Goal: Book appointment/travel/reservation

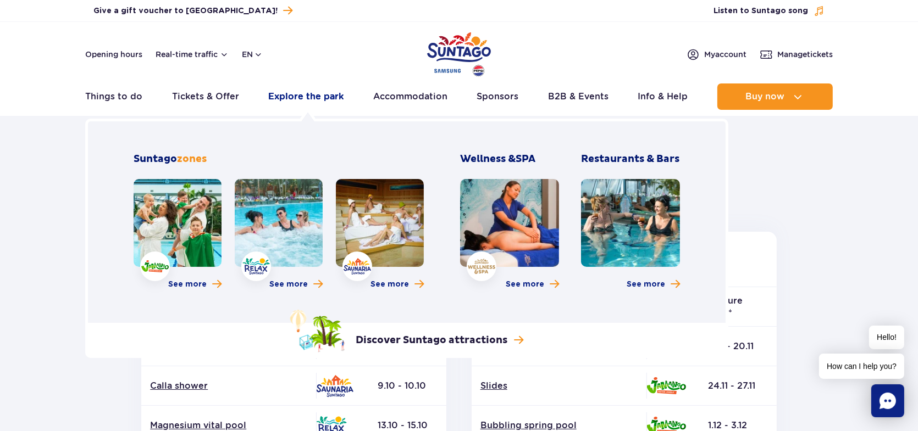
click at [309, 99] on link "Explore the park" at bounding box center [305, 97] width 75 height 26
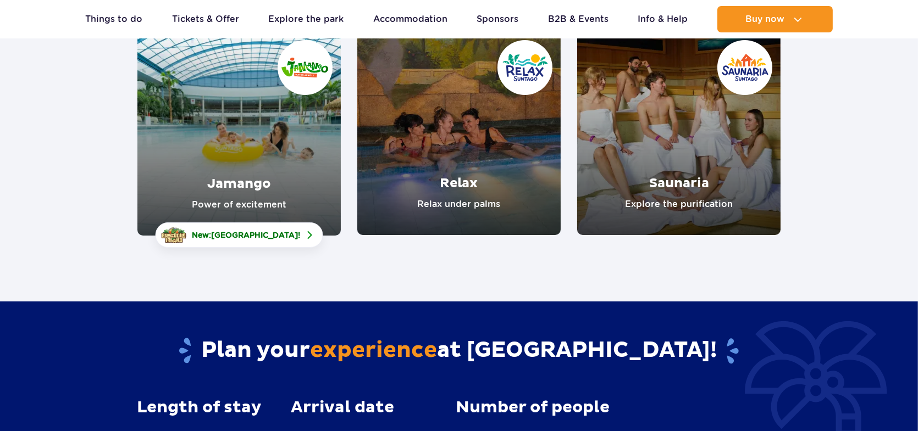
scroll to position [183, 0]
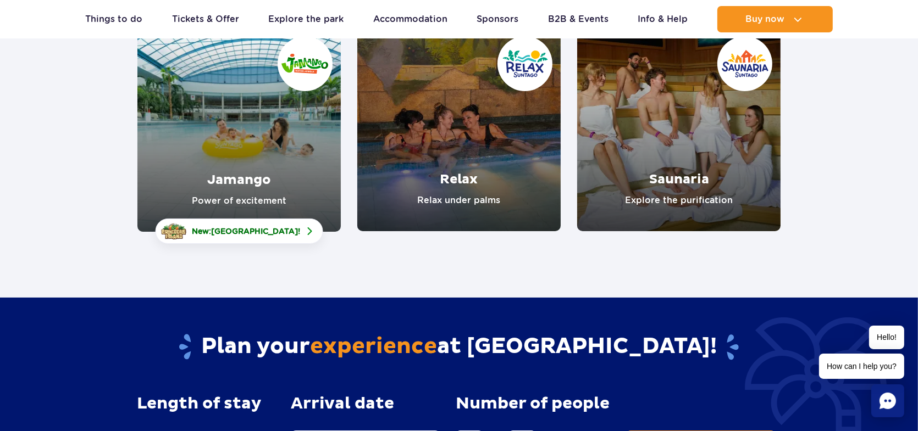
click at [257, 203] on link "Jamango" at bounding box center [238, 130] width 203 height 204
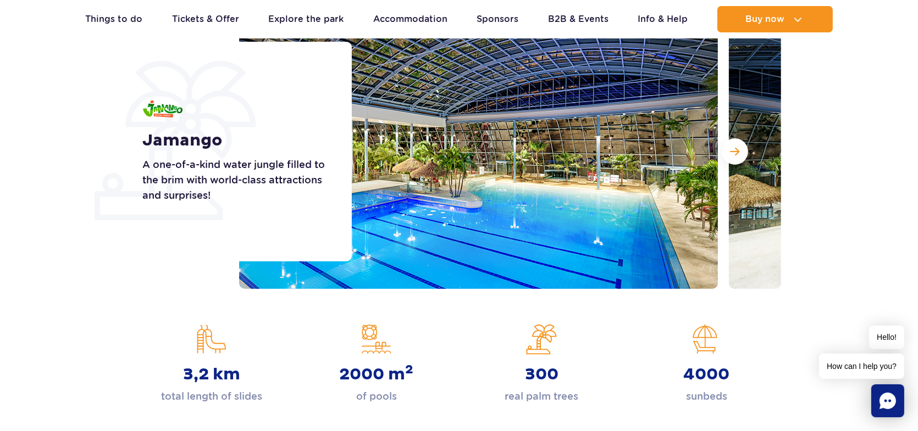
scroll to position [73, 0]
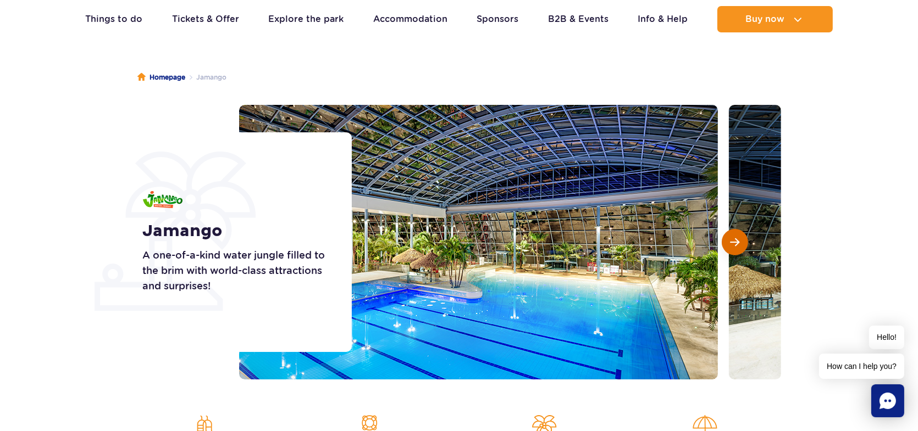
click at [735, 229] on button "Next slide" at bounding box center [735, 242] width 26 height 26
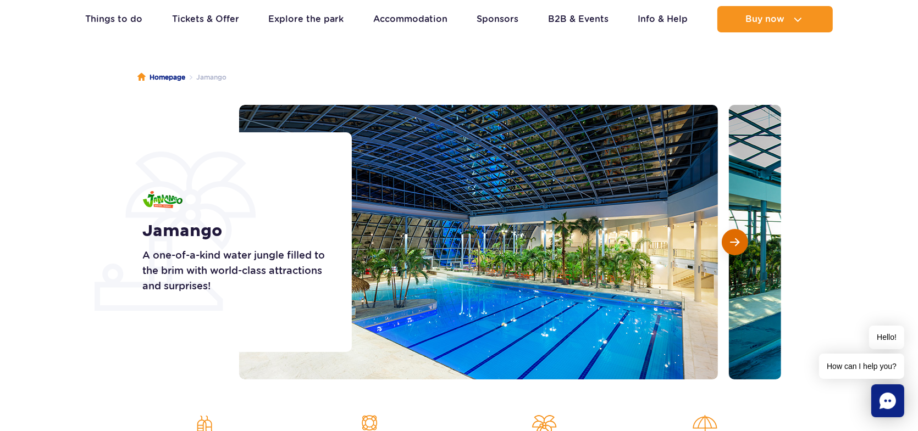
click at [735, 229] on button "Next slide" at bounding box center [735, 242] width 26 height 26
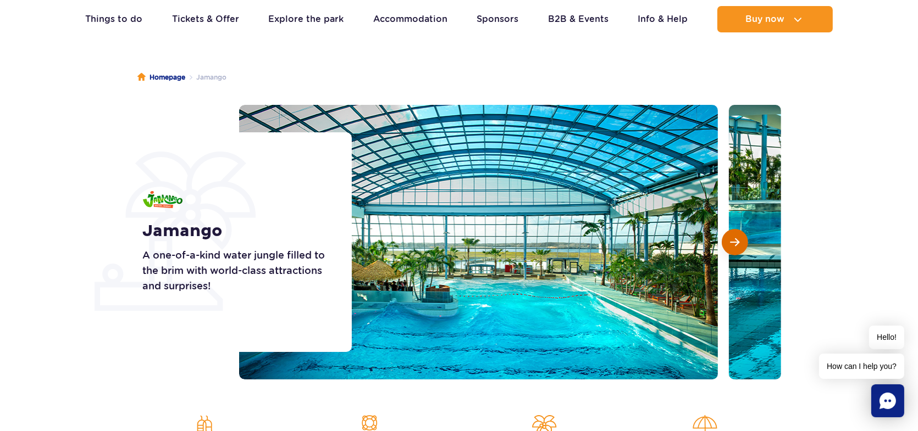
click at [735, 229] on button "Next slide" at bounding box center [735, 242] width 26 height 26
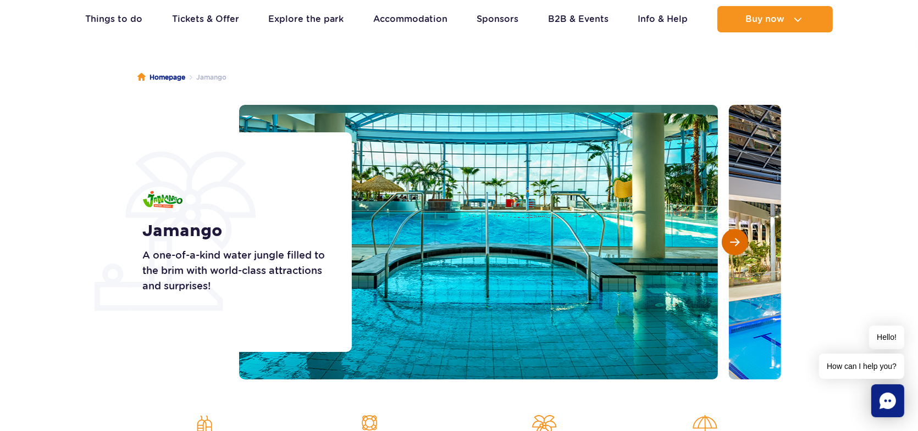
click at [735, 229] on button "Next slide" at bounding box center [735, 242] width 26 height 26
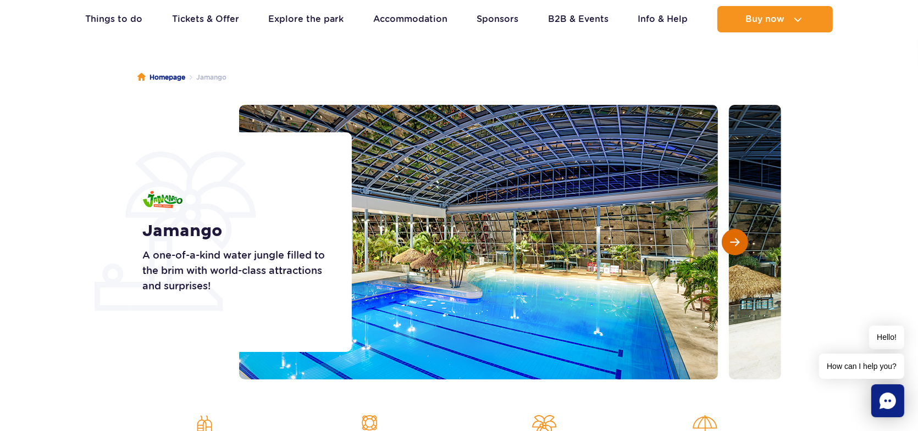
click at [735, 229] on button "Next slide" at bounding box center [735, 242] width 26 height 26
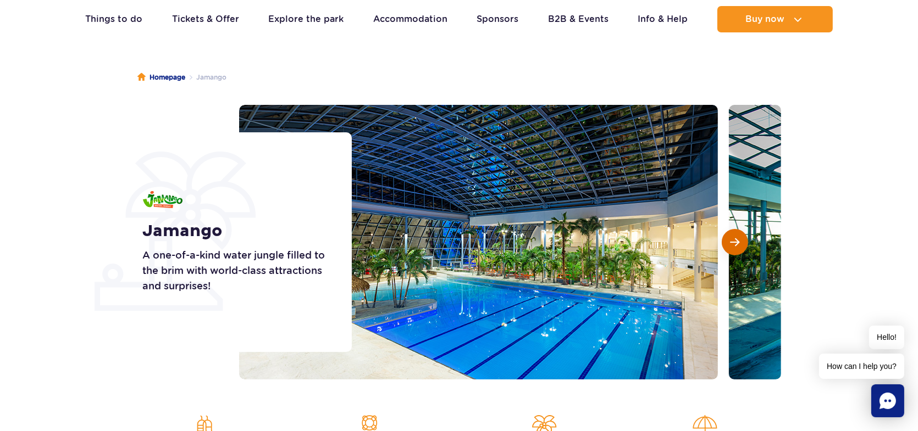
click at [735, 229] on button "Next slide" at bounding box center [735, 242] width 26 height 26
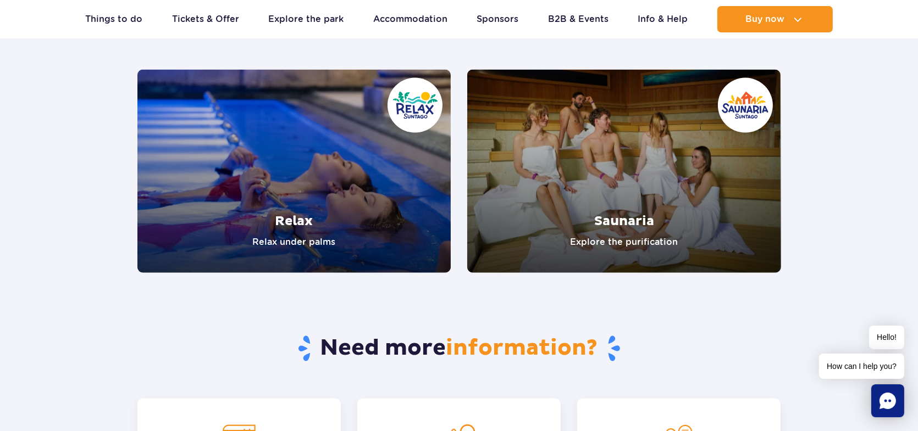
scroll to position [2088, 0]
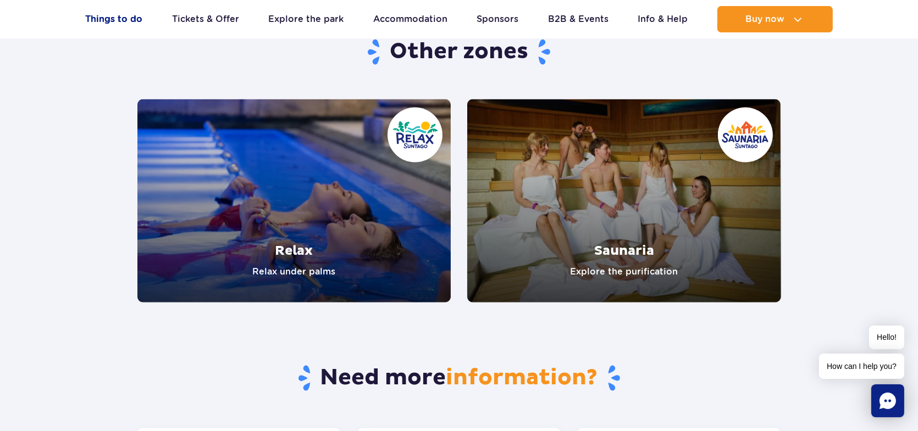
click at [117, 23] on link "Things to do" at bounding box center [113, 19] width 57 height 26
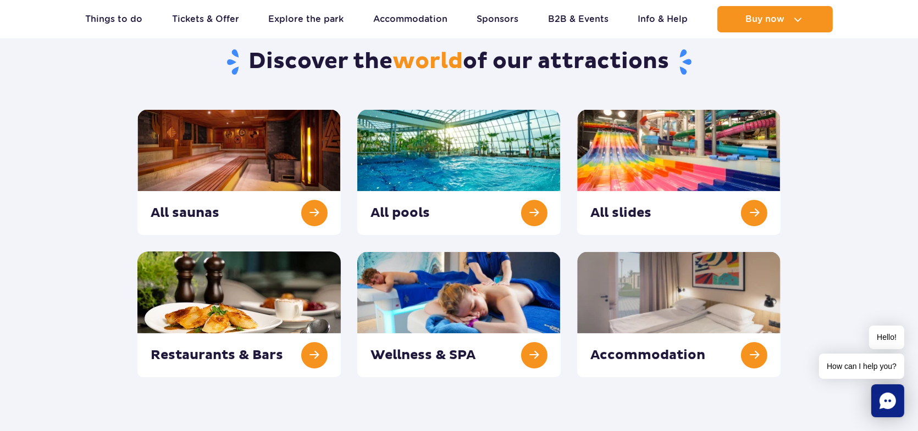
scroll to position [110, 0]
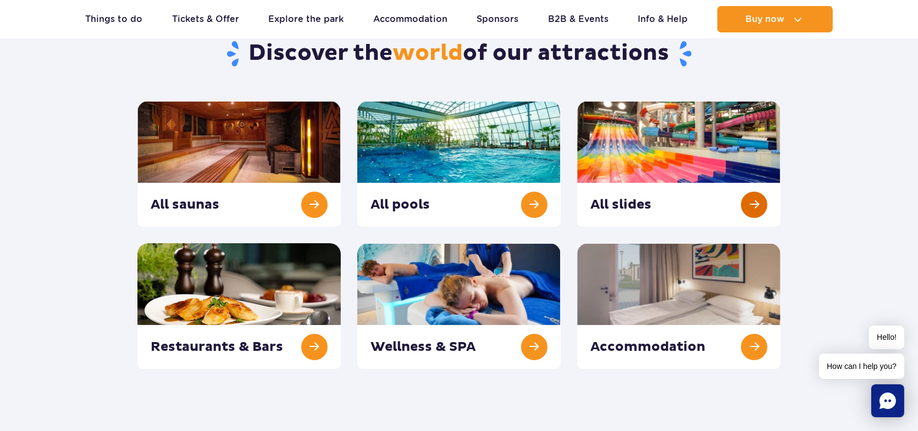
click at [743, 210] on link at bounding box center [678, 164] width 203 height 126
click at [545, 213] on link at bounding box center [458, 164] width 203 height 126
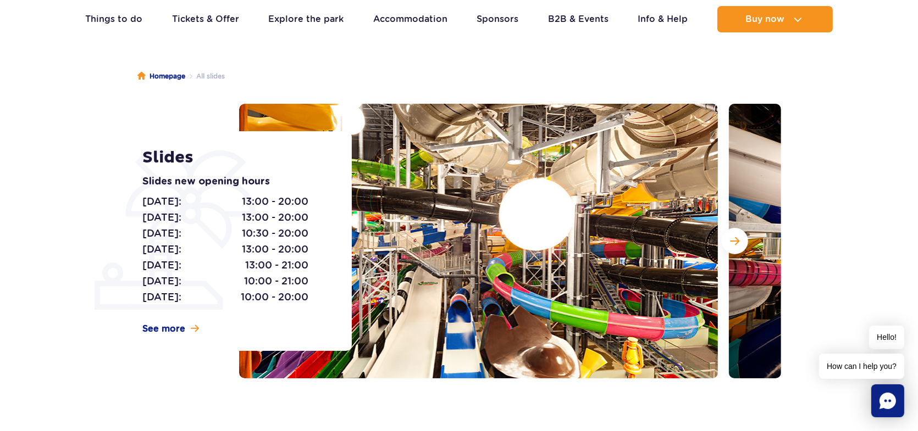
scroll to position [73, 0]
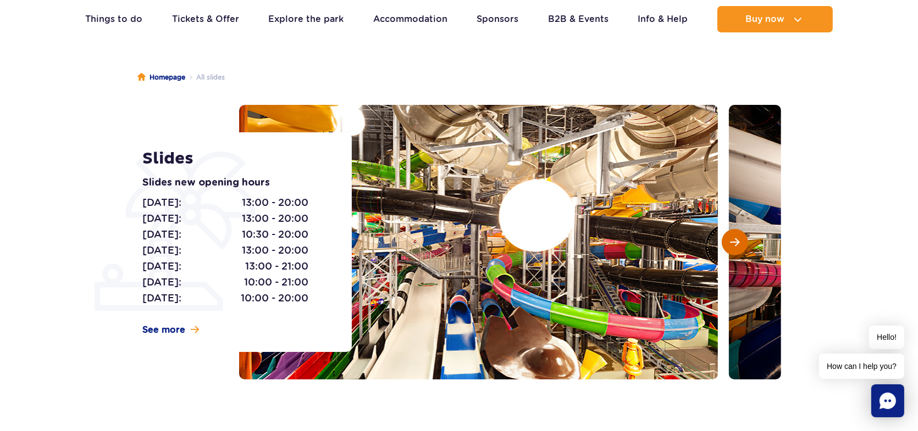
click at [730, 238] on span "Next slide" at bounding box center [734, 242] width 9 height 10
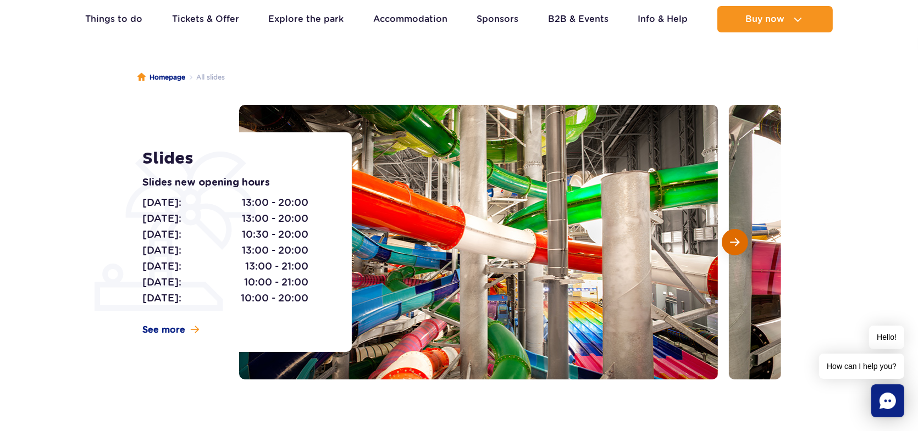
click at [730, 238] on span "Next slide" at bounding box center [734, 242] width 9 height 10
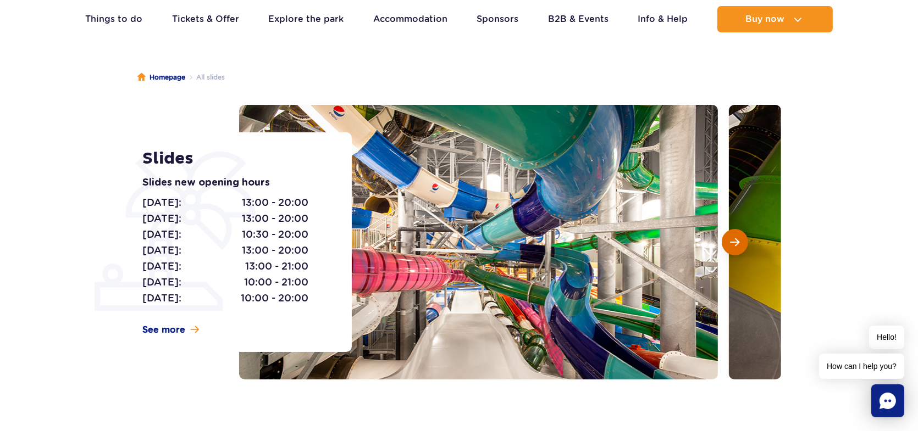
click at [730, 239] on span "Next slide" at bounding box center [734, 242] width 9 height 10
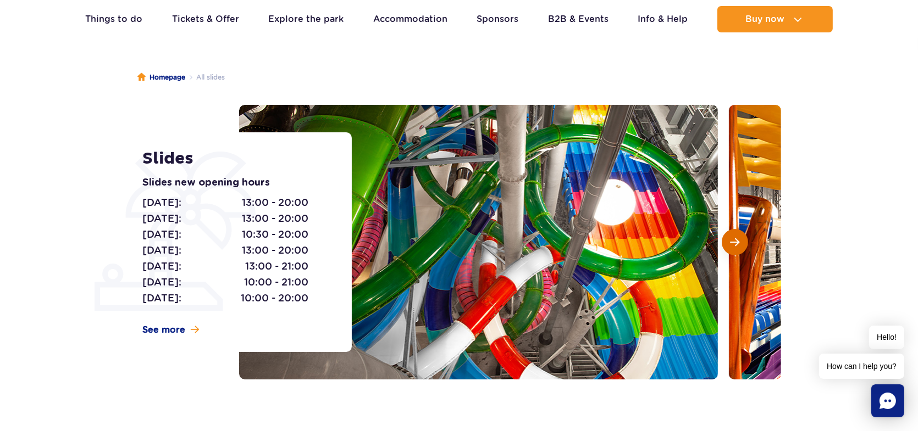
click at [730, 237] on span "Next slide" at bounding box center [734, 242] width 9 height 10
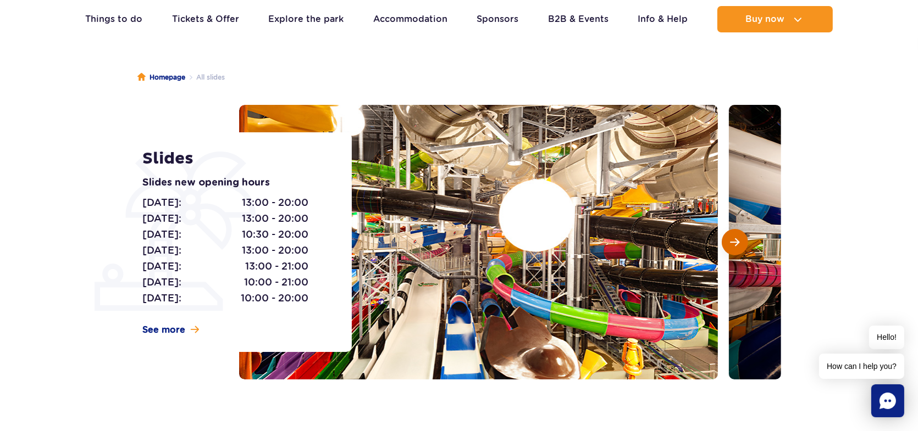
click at [730, 237] on span "Next slide" at bounding box center [734, 242] width 9 height 10
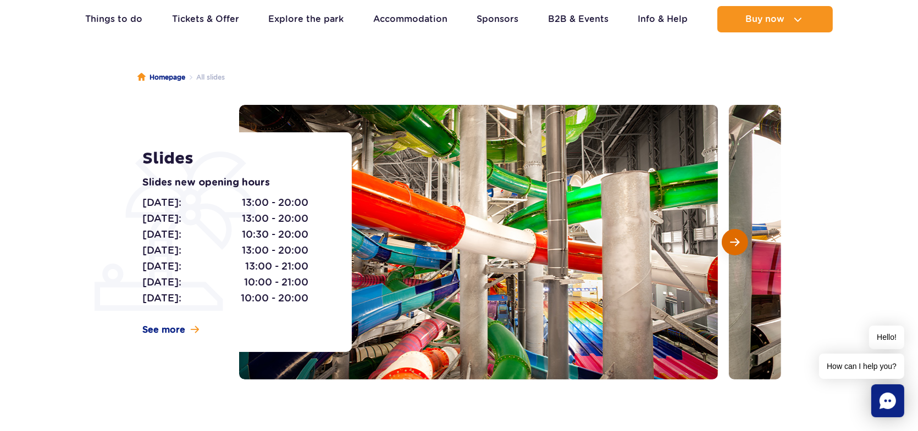
click at [729, 237] on button "Next slide" at bounding box center [735, 242] width 26 height 26
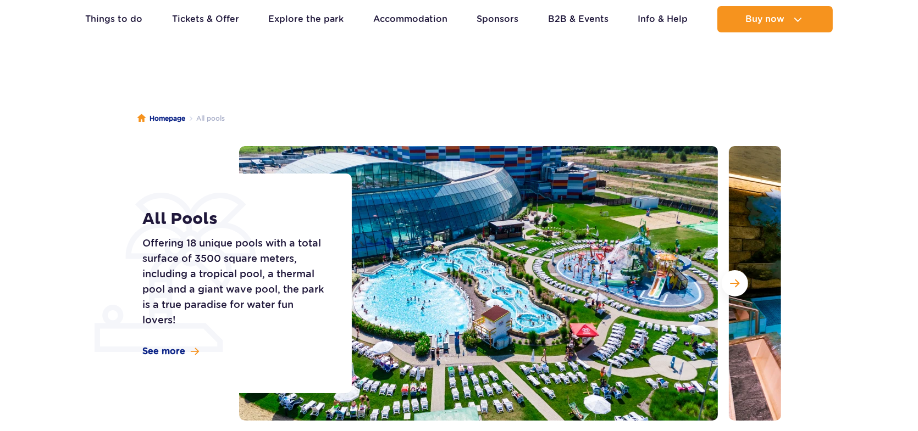
scroll to position [36, 0]
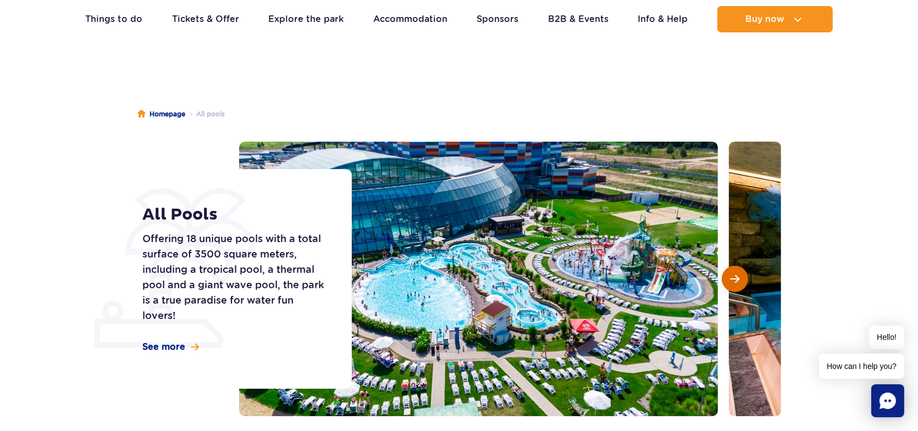
click at [732, 275] on span "Next slide" at bounding box center [734, 279] width 9 height 10
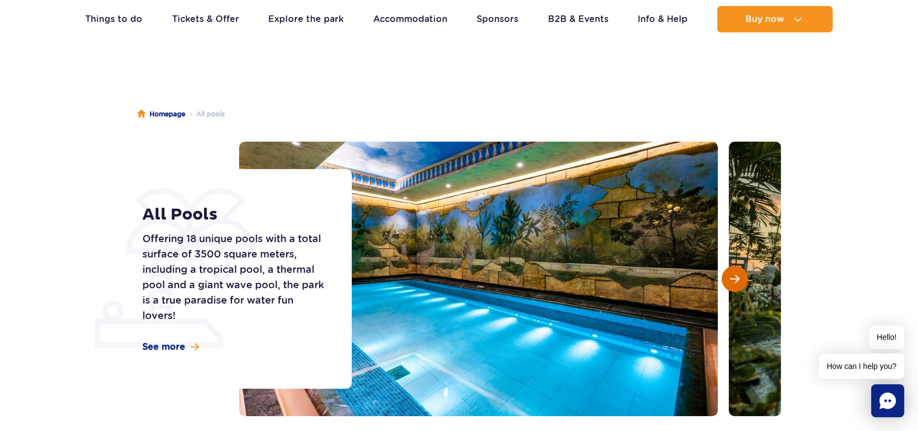
click at [733, 273] on button "Next slide" at bounding box center [735, 279] width 26 height 26
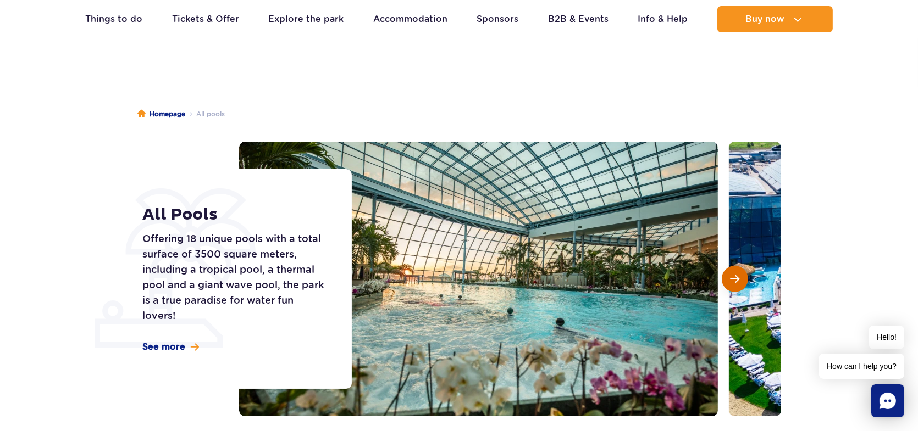
click at [733, 273] on button "Next slide" at bounding box center [735, 279] width 26 height 26
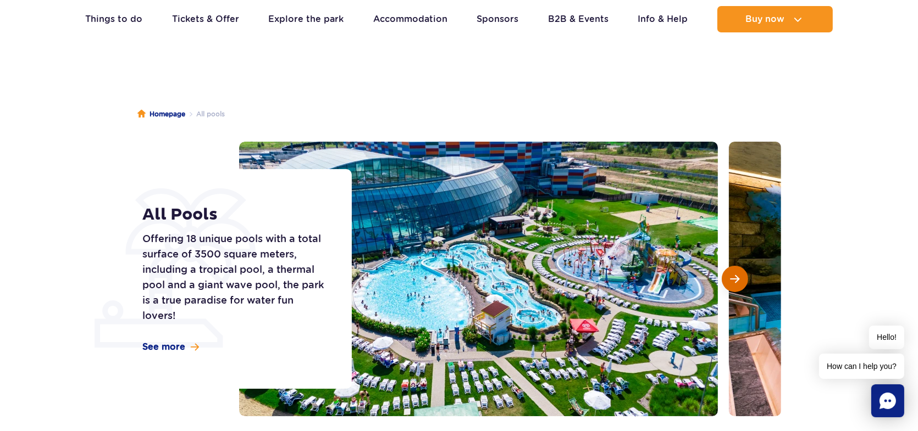
click at [733, 273] on button "Next slide" at bounding box center [735, 279] width 26 height 26
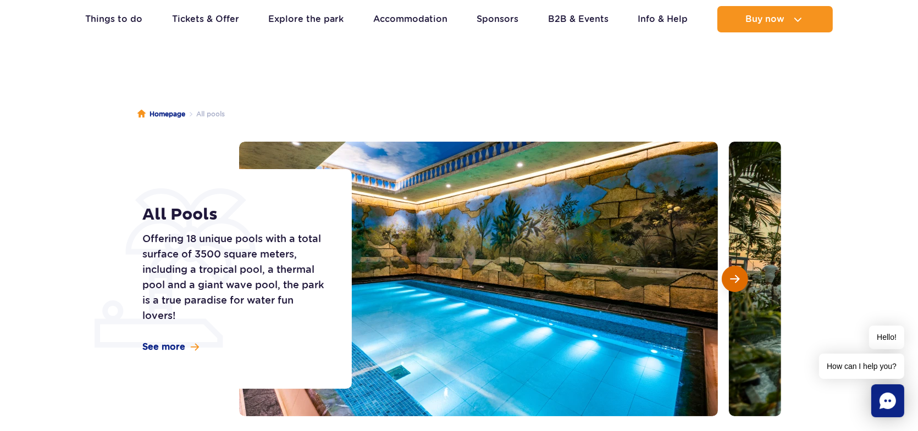
click at [733, 273] on button "Next slide" at bounding box center [735, 279] width 26 height 26
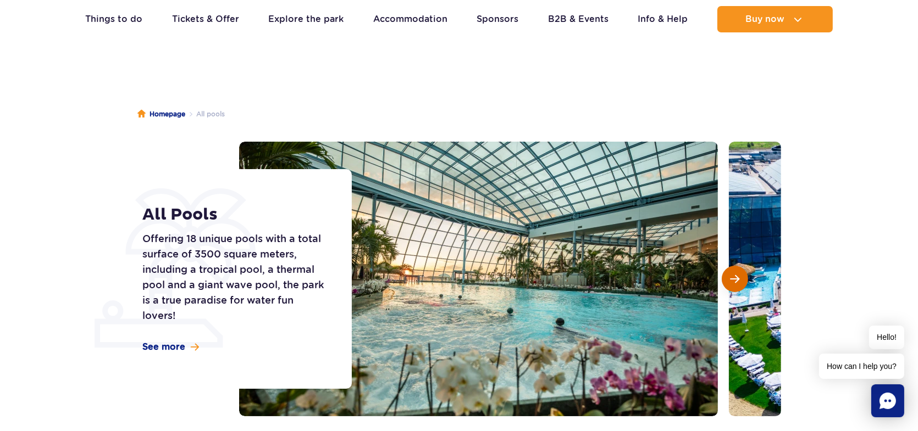
click at [733, 271] on button "Next slide" at bounding box center [735, 279] width 26 height 26
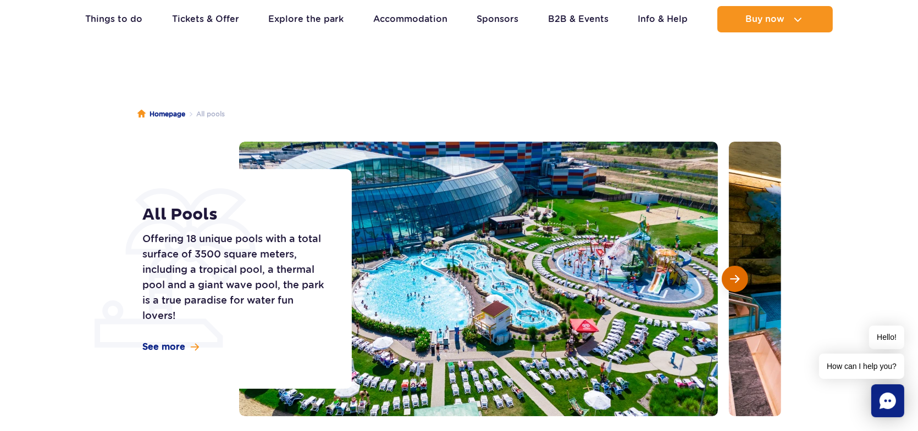
click at [733, 271] on button "Next slide" at bounding box center [735, 279] width 26 height 26
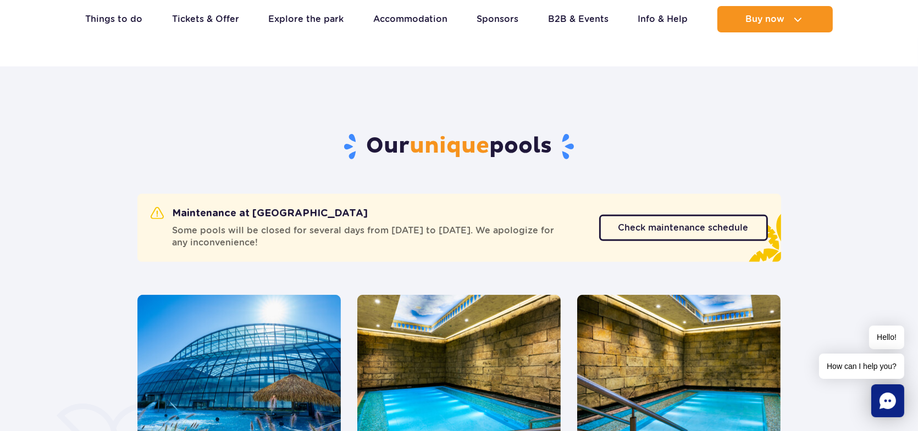
scroll to position [366, 0]
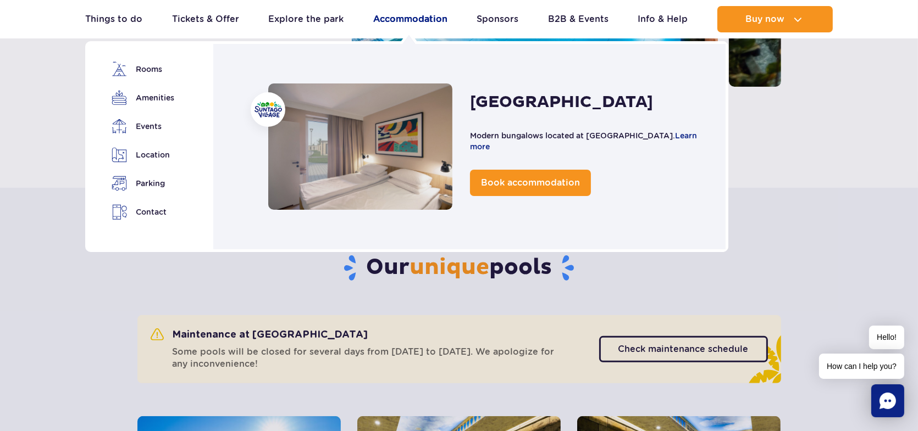
click at [421, 12] on link "Accommodation" at bounding box center [410, 19] width 74 height 26
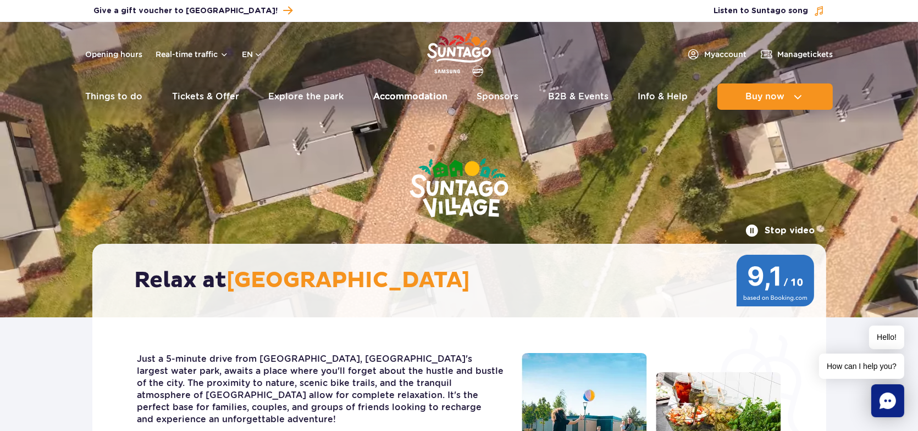
click at [417, 91] on link "Accommodation" at bounding box center [410, 97] width 74 height 26
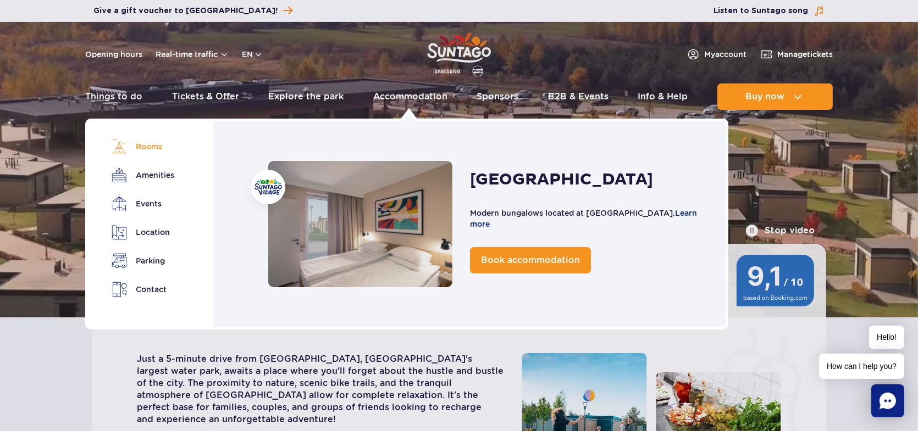
click at [131, 149] on link "Rooms" at bounding box center [143, 146] width 62 height 15
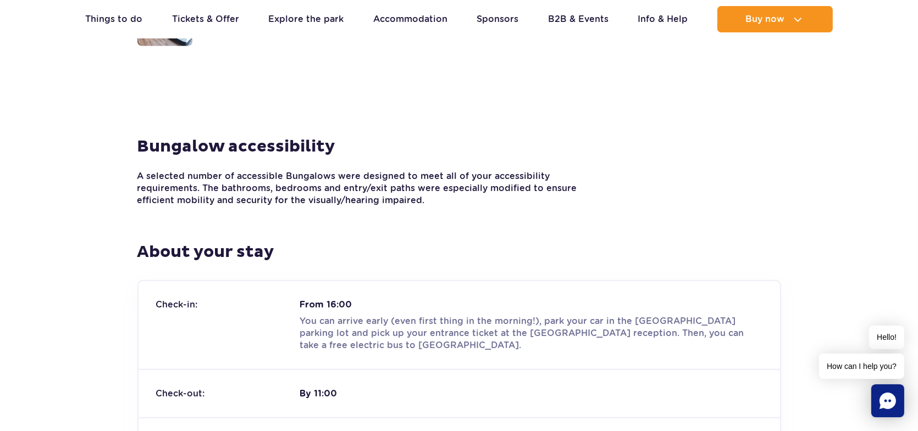
scroll to position [1145, 0]
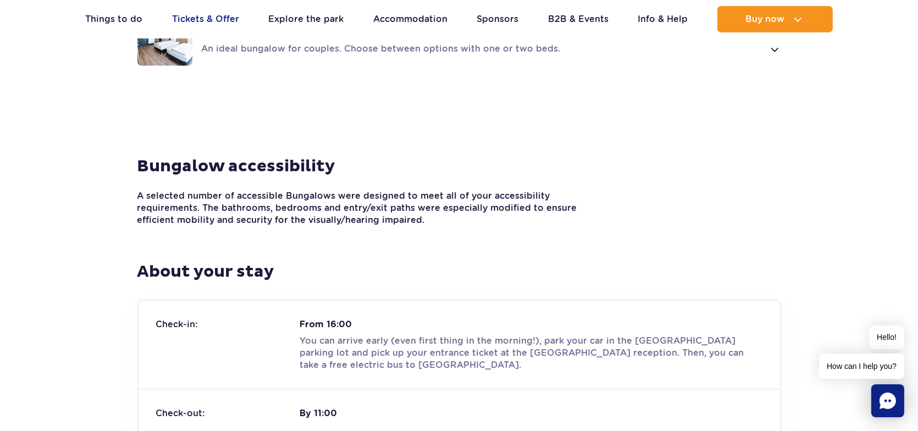
click at [228, 20] on link "Tickets & Offer" at bounding box center [205, 19] width 67 height 26
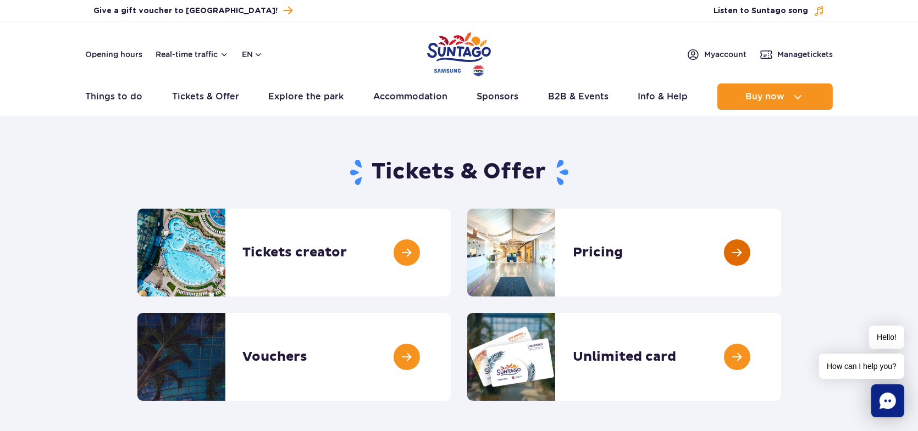
click at [781, 256] on link at bounding box center [781, 253] width 0 height 88
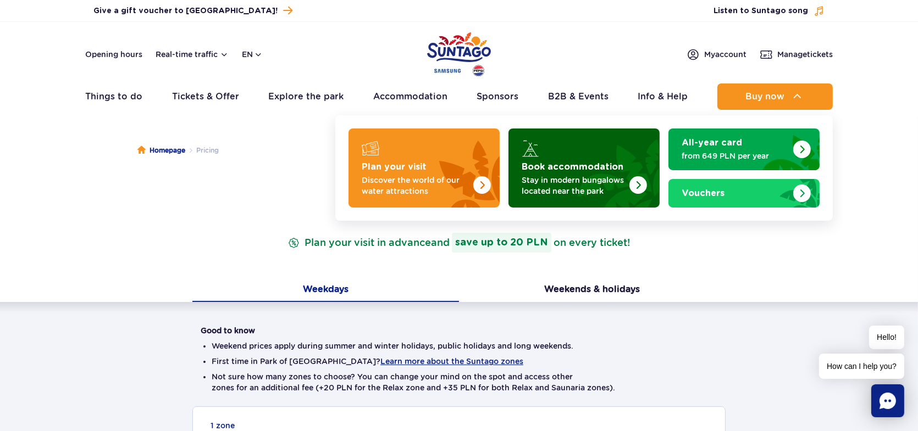
click at [590, 176] on p "Stay in modern bungalows located near the park" at bounding box center [575, 186] width 107 height 22
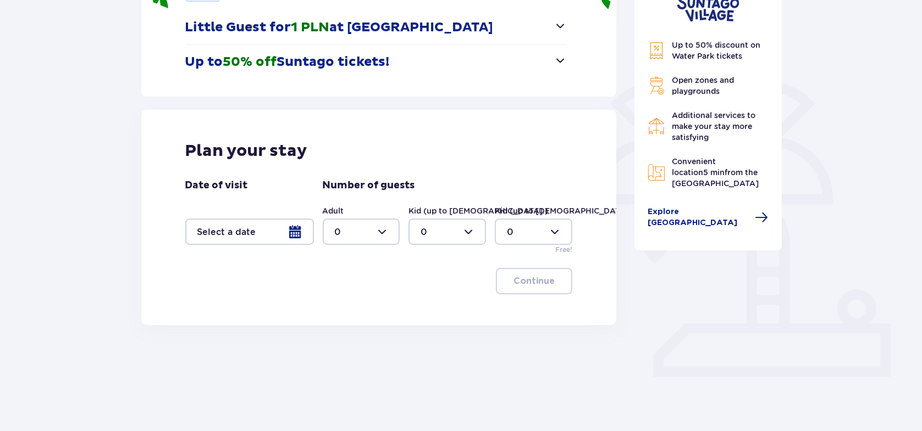
scroll to position [201, 0]
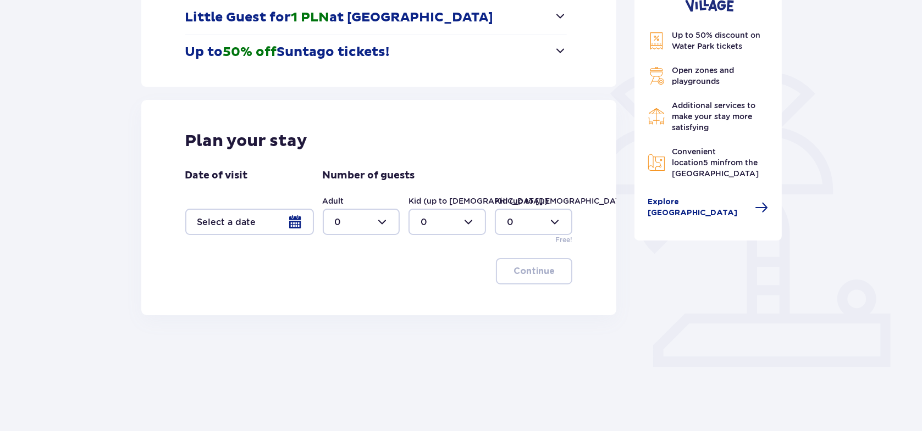
click at [301, 222] on div at bounding box center [249, 222] width 129 height 26
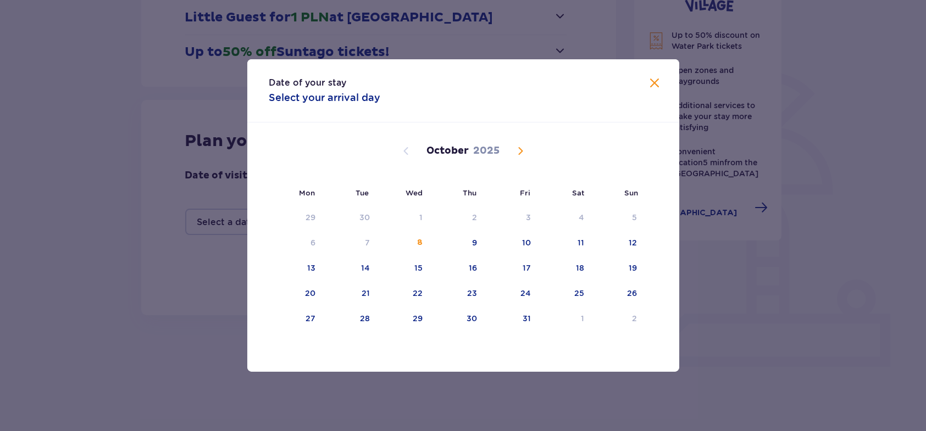
click at [518, 157] on span "Next month" at bounding box center [520, 151] width 13 height 13
click at [518, 153] on span "Next month" at bounding box center [520, 151] width 13 height 13
click at [633, 300] on div "28" at bounding box center [618, 294] width 53 height 24
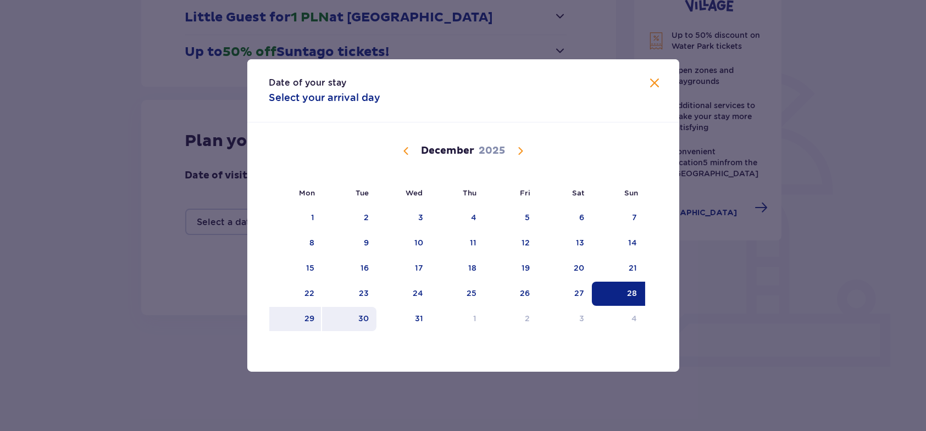
click at [354, 322] on div "30" at bounding box center [349, 319] width 54 height 24
type input "[DATE] - [DATE]"
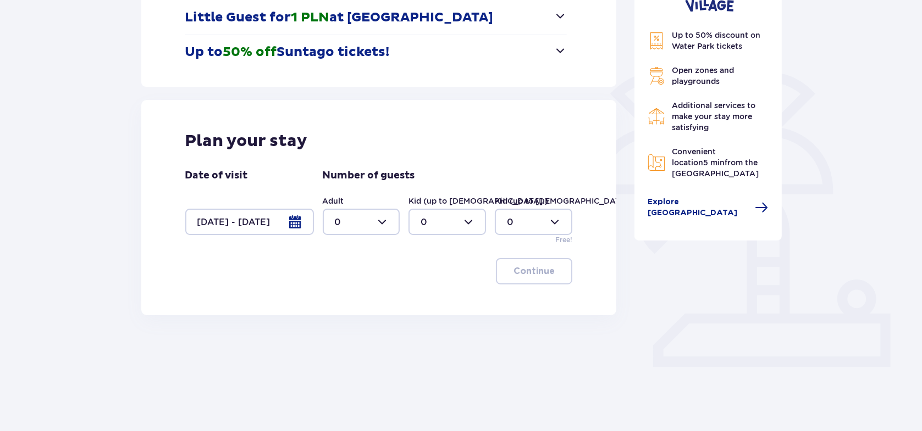
click at [380, 226] on div at bounding box center [361, 222] width 77 height 26
click at [363, 276] on div "1" at bounding box center [361, 278] width 53 height 12
type input "1"
click at [436, 232] on div at bounding box center [446, 222] width 77 height 26
click at [435, 301] on div "2" at bounding box center [446, 301] width 53 height 12
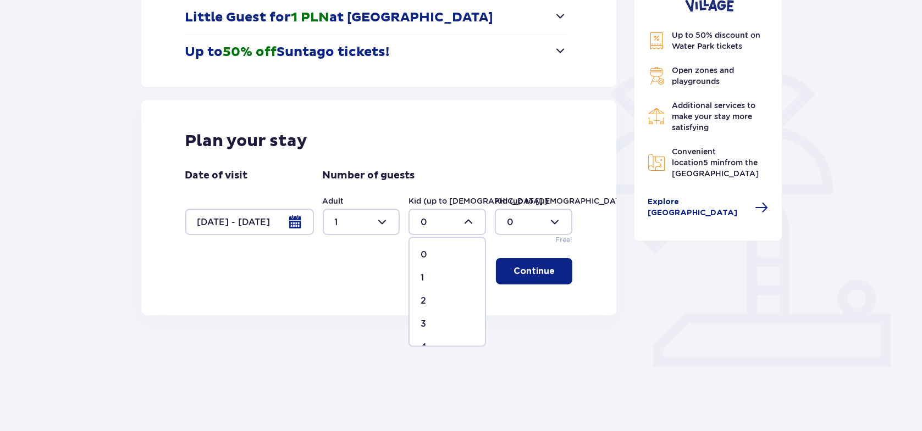
type input "2"
click at [526, 278] on button "Continue" at bounding box center [534, 271] width 76 height 26
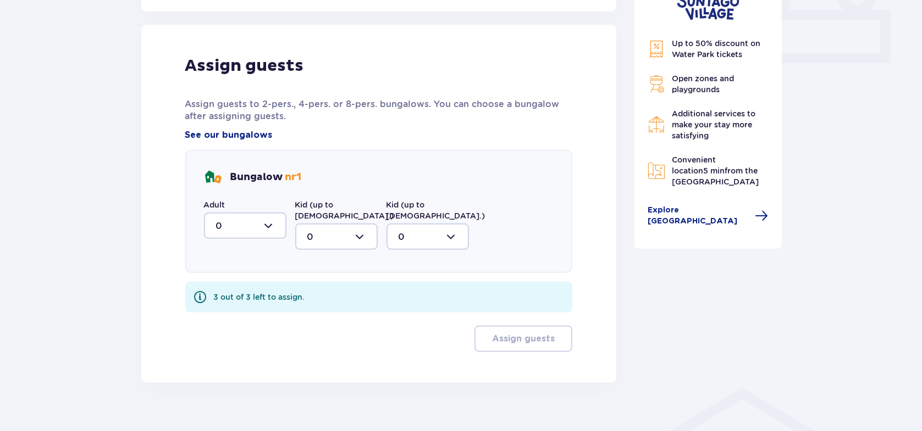
scroll to position [510, 0]
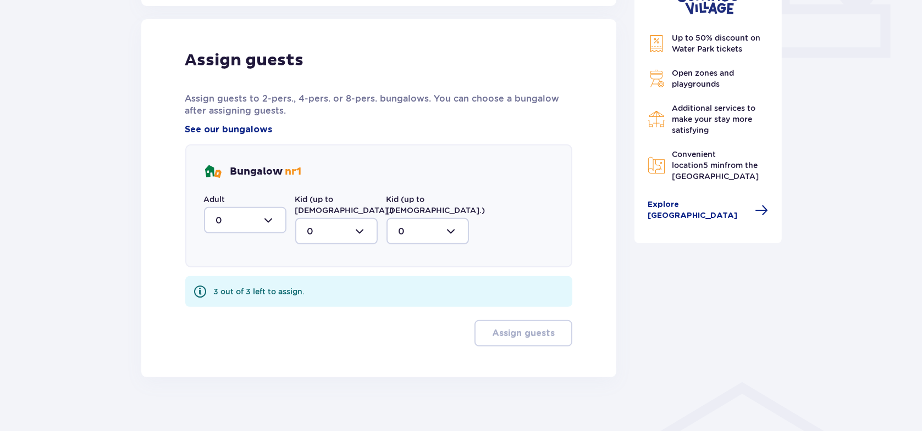
click at [268, 218] on div at bounding box center [245, 220] width 82 height 26
click at [235, 273] on div "1" at bounding box center [245, 277] width 58 height 12
type input "1"
click at [344, 224] on div at bounding box center [336, 231] width 82 height 26
click at [323, 305] on div "2" at bounding box center [336, 311] width 58 height 12
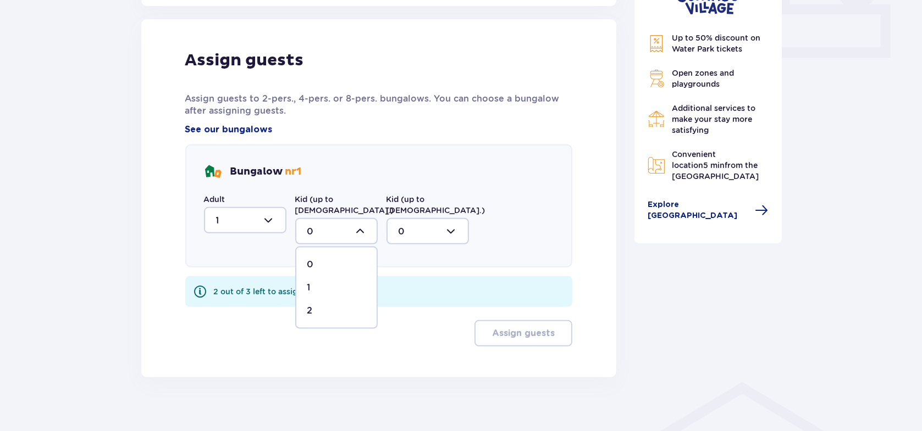
type input "2"
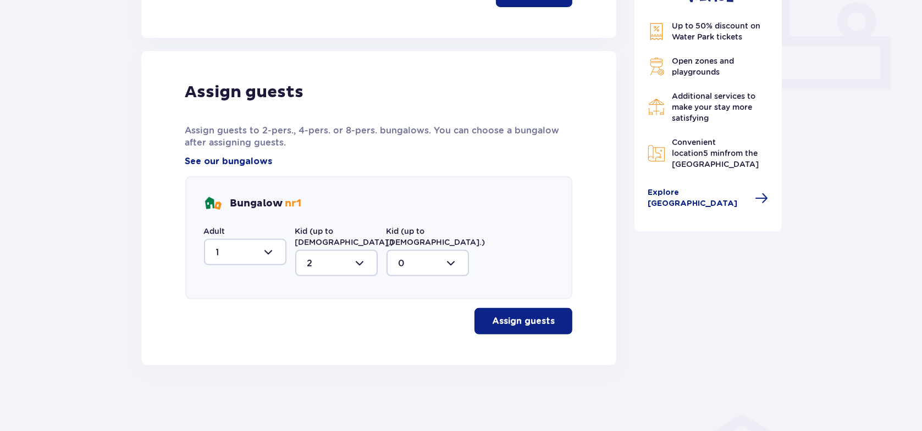
scroll to position [467, 0]
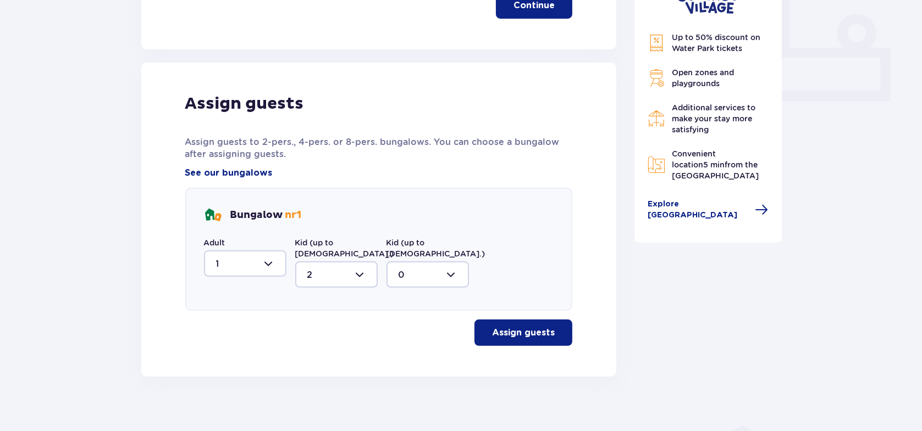
click at [502, 327] on p "Assign guests" at bounding box center [523, 333] width 63 height 12
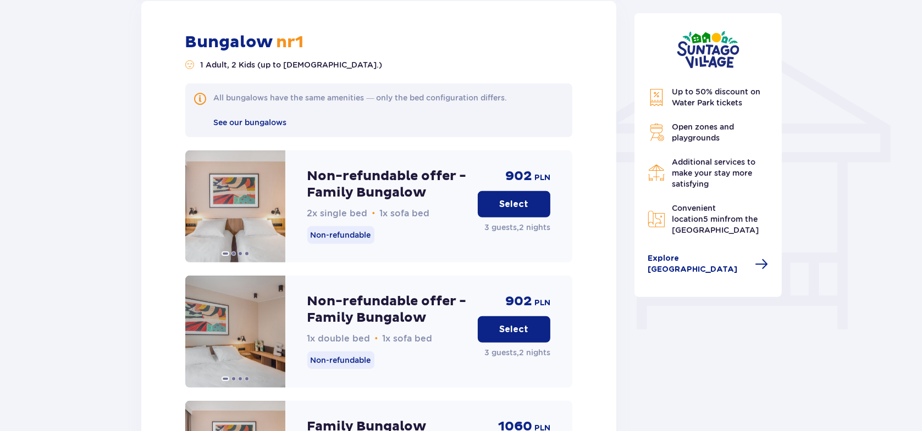
scroll to position [868, 0]
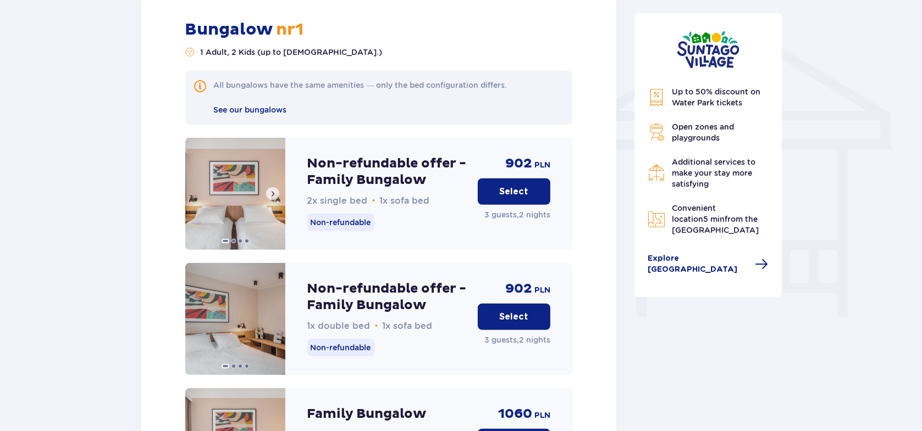
click at [276, 190] on span at bounding box center [272, 194] width 9 height 9
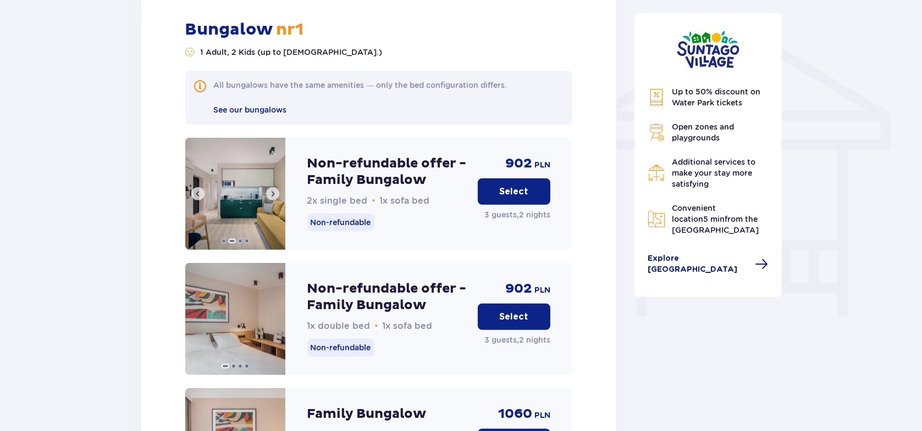
click at [276, 190] on span at bounding box center [272, 194] width 9 height 9
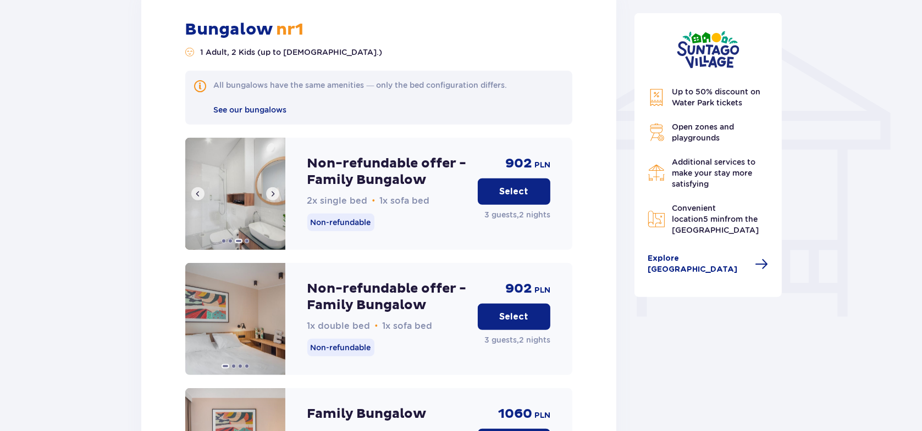
click at [276, 190] on span at bounding box center [272, 194] width 9 height 9
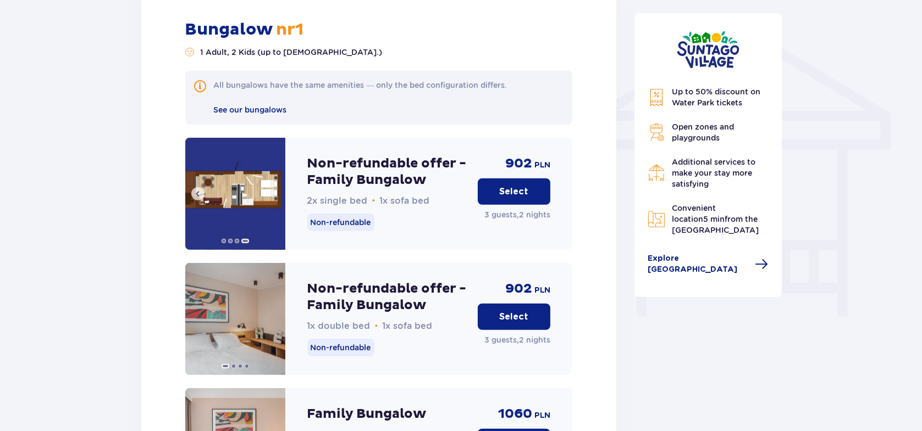
click at [276, 182] on img at bounding box center [235, 194] width 100 height 112
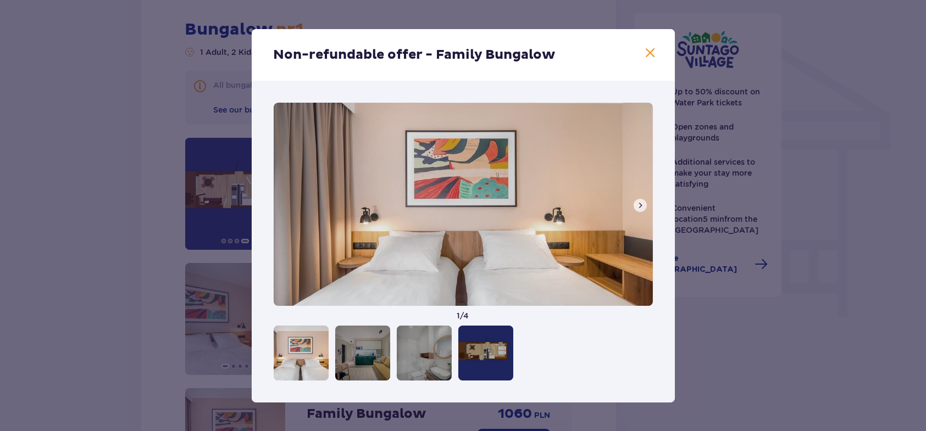
click at [645, 203] on button at bounding box center [640, 205] width 13 height 13
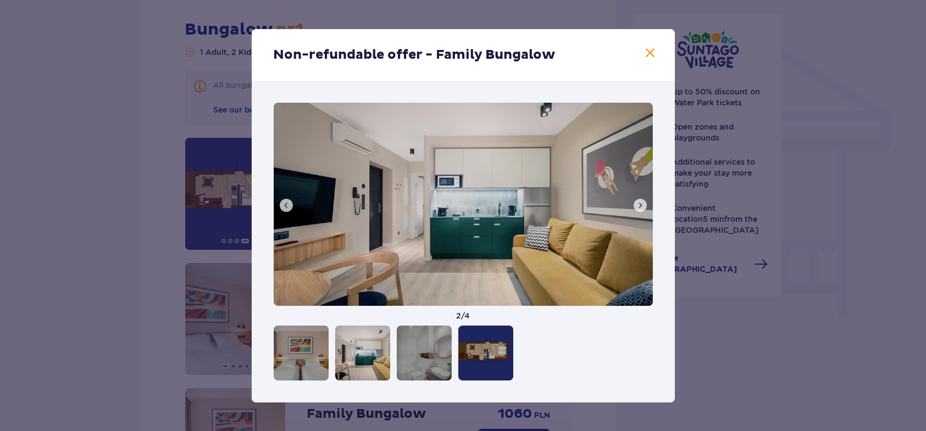
click at [653, 56] on span at bounding box center [650, 53] width 13 height 13
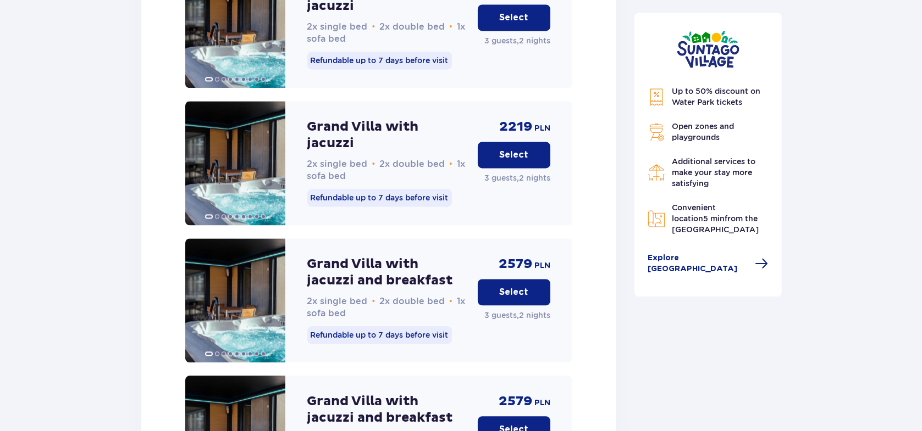
scroll to position [2675, 0]
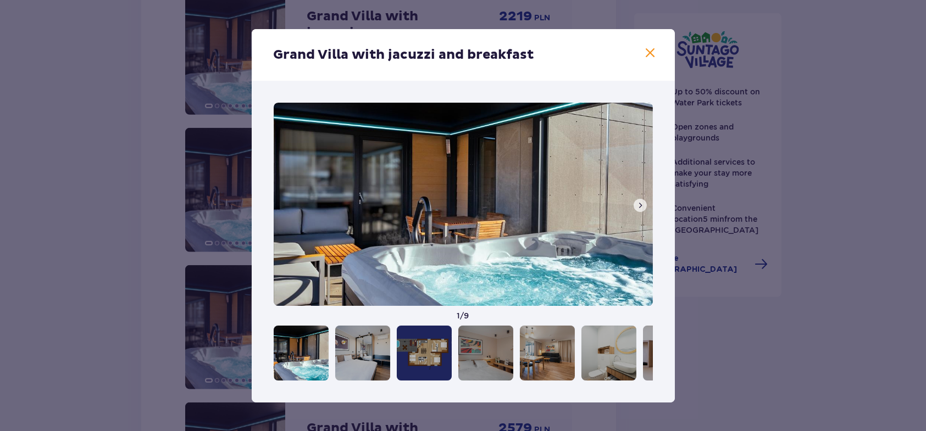
click at [641, 205] on span at bounding box center [640, 205] width 9 height 9
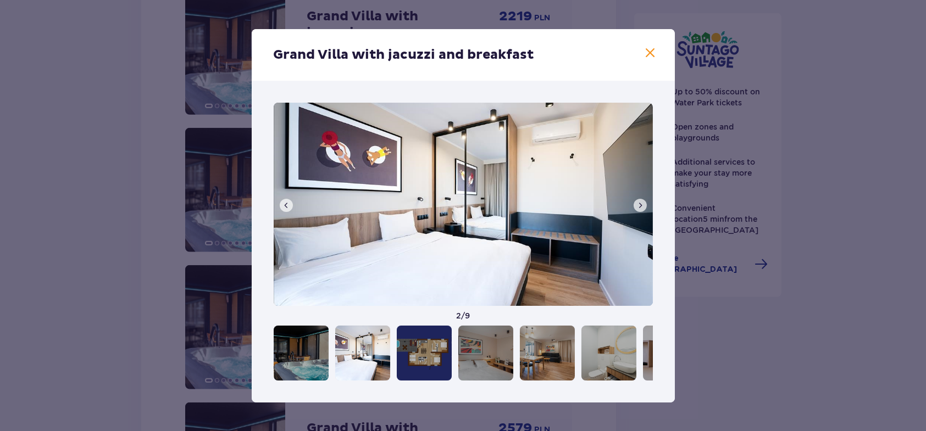
click at [641, 205] on span at bounding box center [640, 205] width 9 height 9
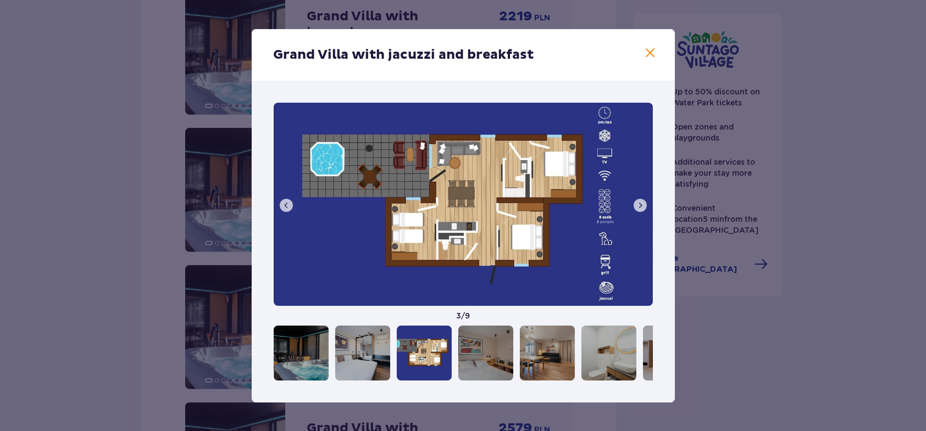
click at [641, 205] on span at bounding box center [640, 205] width 9 height 9
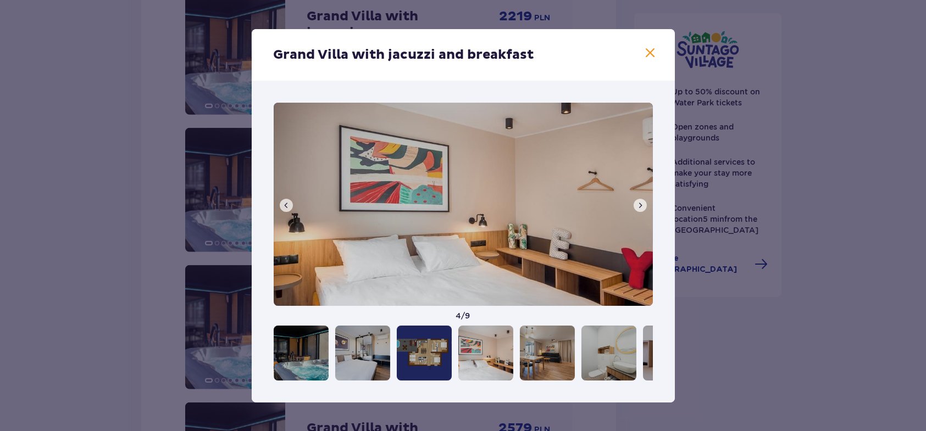
click at [641, 205] on span at bounding box center [640, 205] width 9 height 9
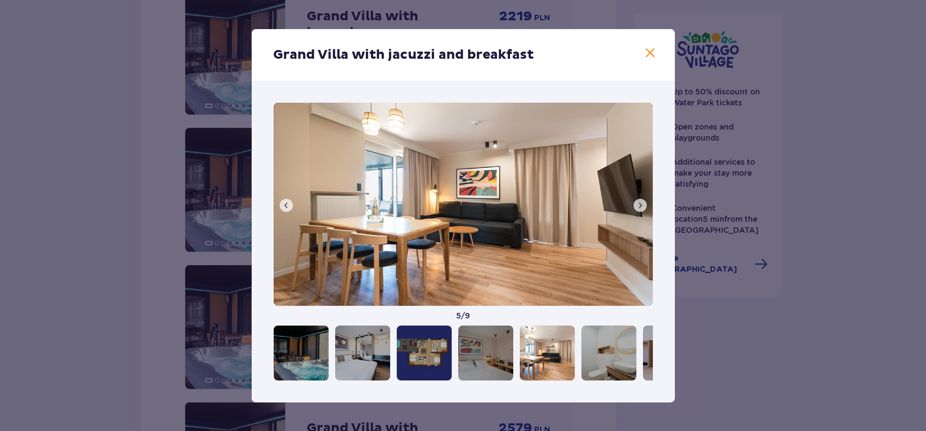
click at [641, 205] on span at bounding box center [640, 205] width 9 height 9
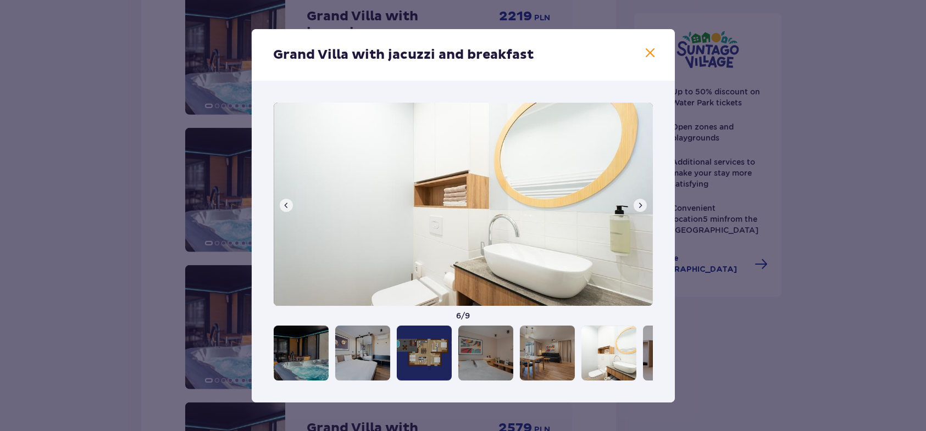
click at [641, 205] on span at bounding box center [640, 205] width 9 height 9
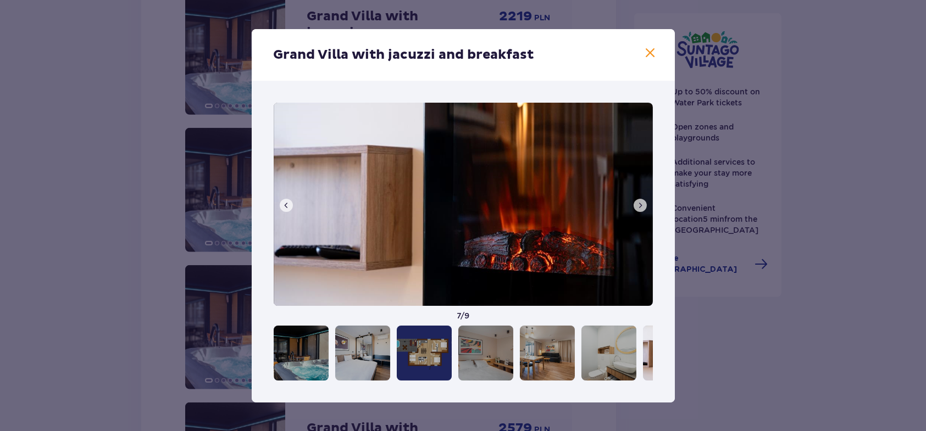
click at [641, 205] on span at bounding box center [640, 205] width 9 height 9
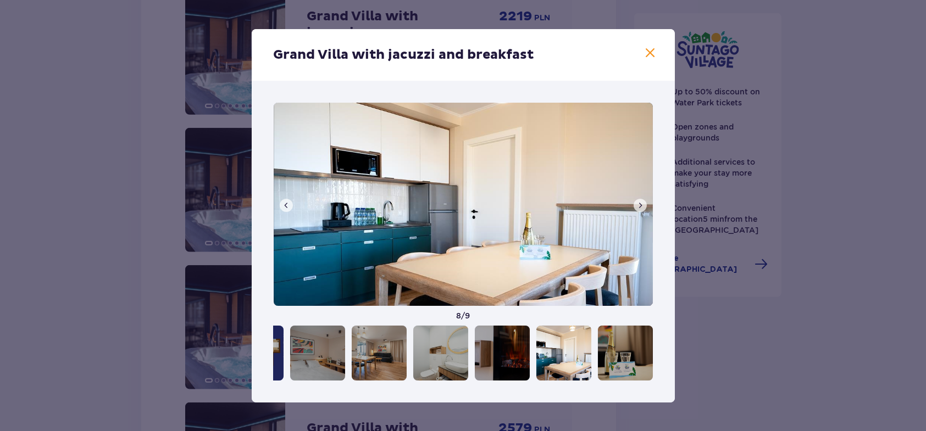
click at [641, 205] on span at bounding box center [640, 205] width 9 height 9
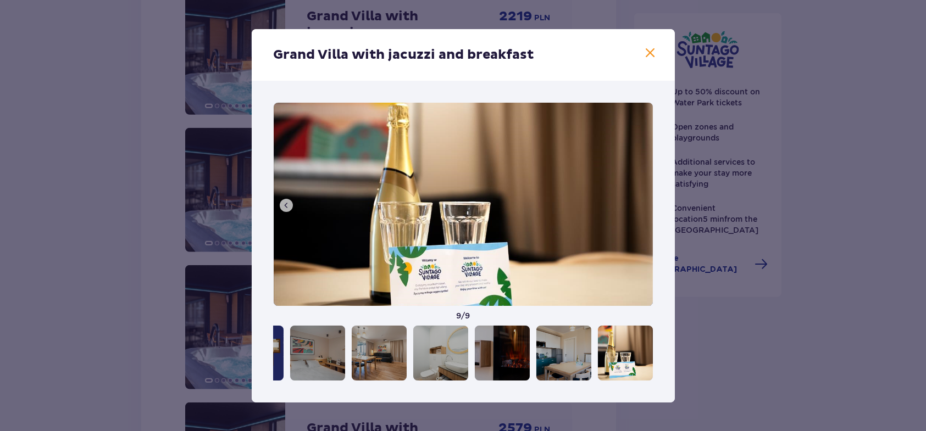
click at [641, 205] on img at bounding box center [463, 204] width 379 height 203
click at [645, 51] on span at bounding box center [650, 53] width 13 height 13
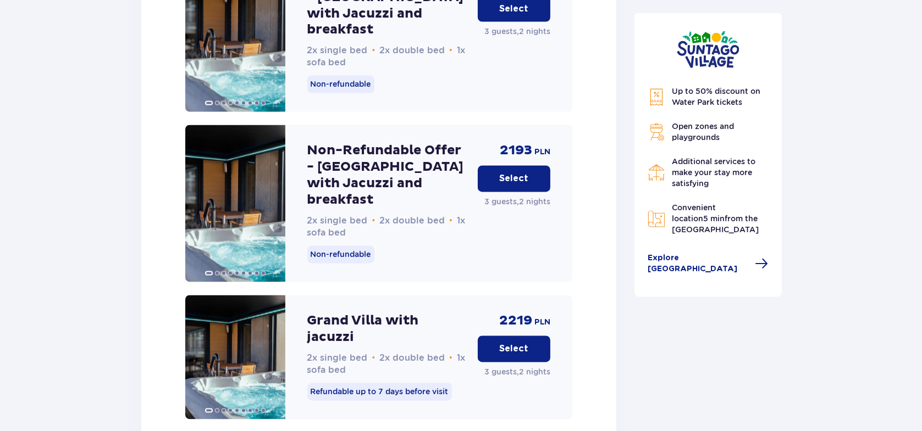
scroll to position [2236, 0]
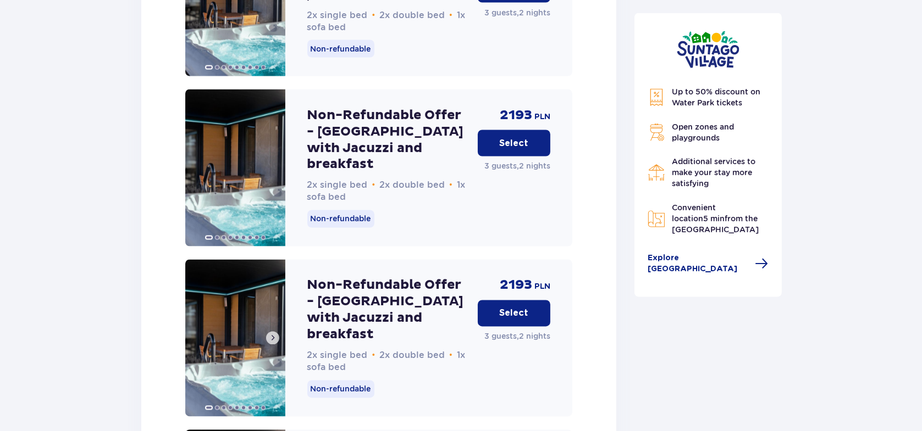
click at [270, 334] on span at bounding box center [272, 338] width 9 height 9
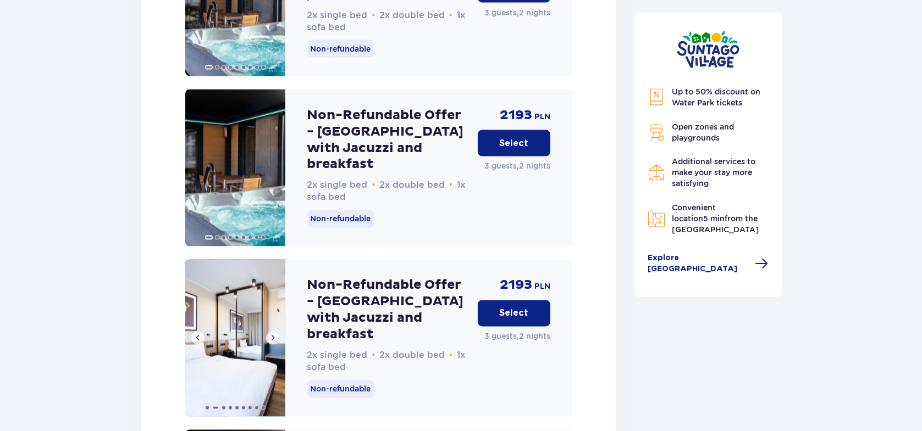
click at [270, 334] on span at bounding box center [272, 338] width 9 height 9
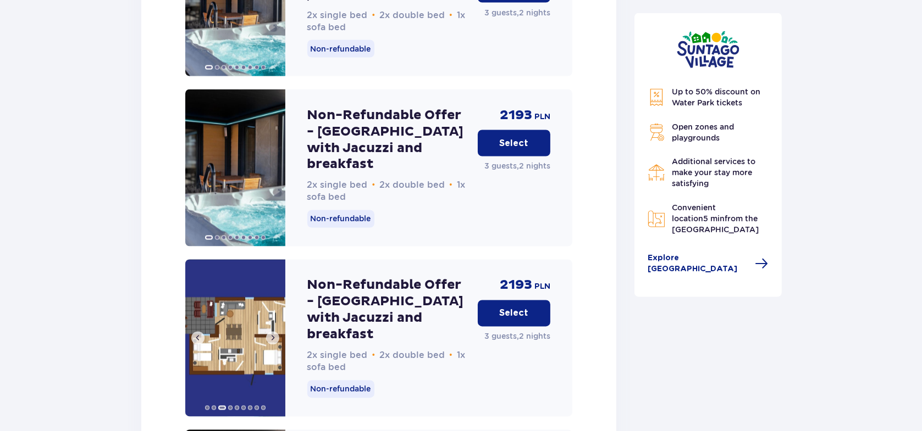
click at [270, 334] on span at bounding box center [272, 338] width 9 height 9
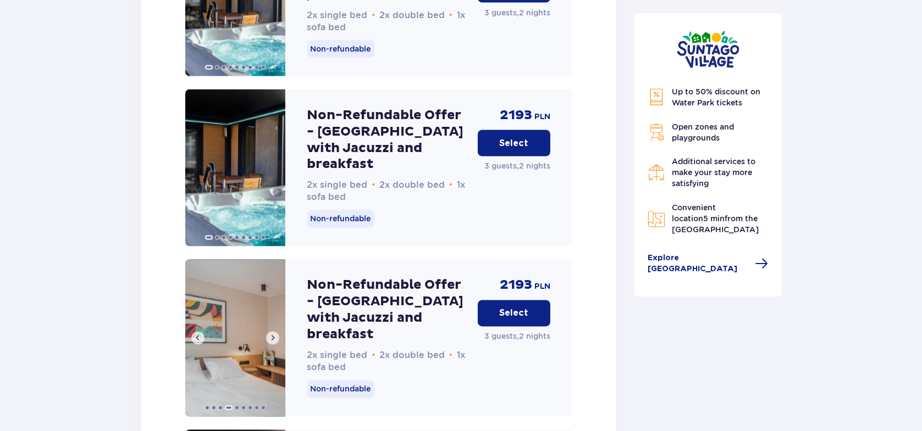
click at [270, 334] on span at bounding box center [272, 338] width 9 height 9
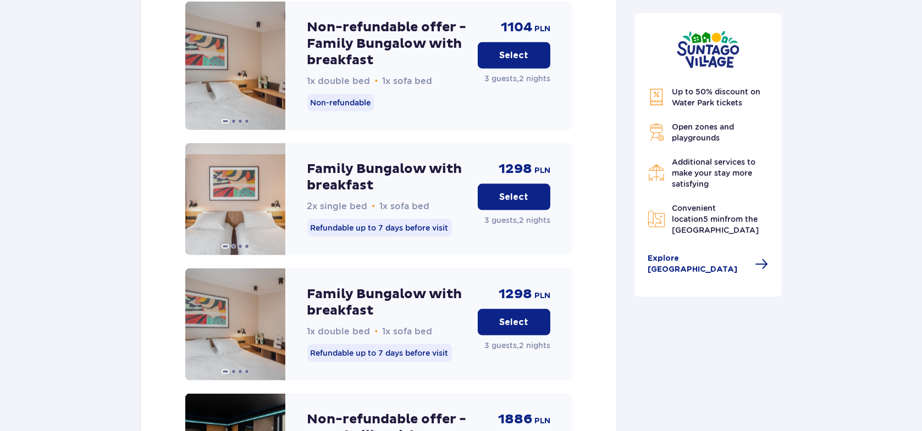
scroll to position [1723, 0]
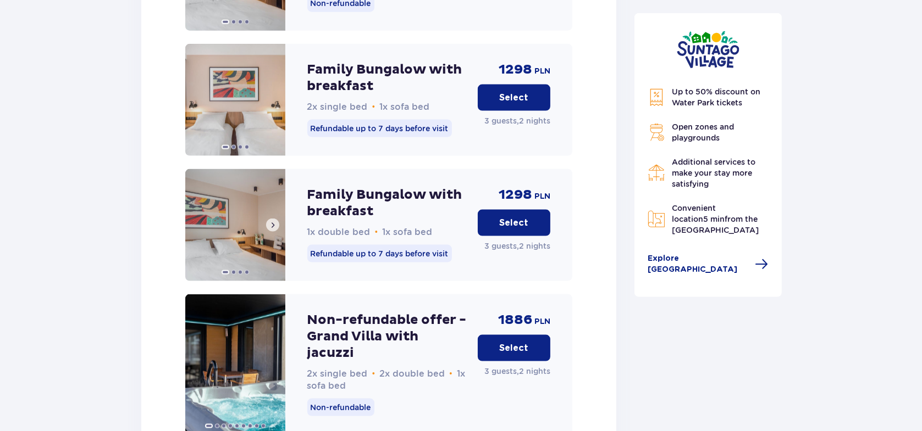
click at [271, 221] on button at bounding box center [272, 225] width 13 height 13
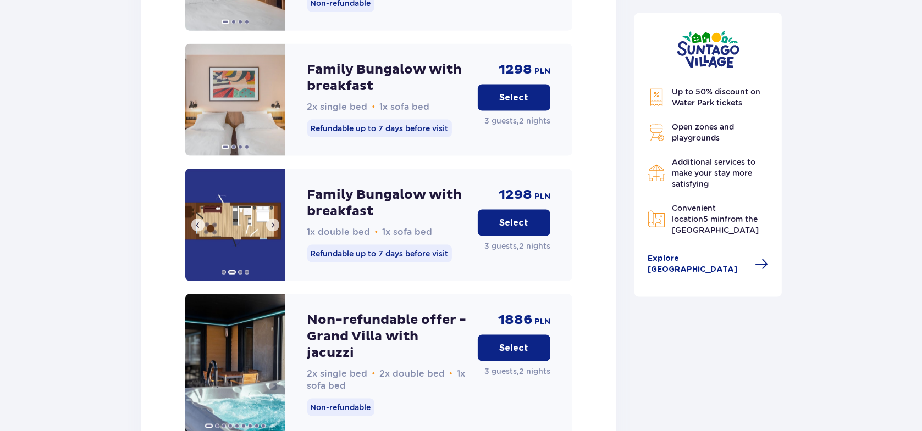
click at [271, 221] on button at bounding box center [272, 225] width 13 height 13
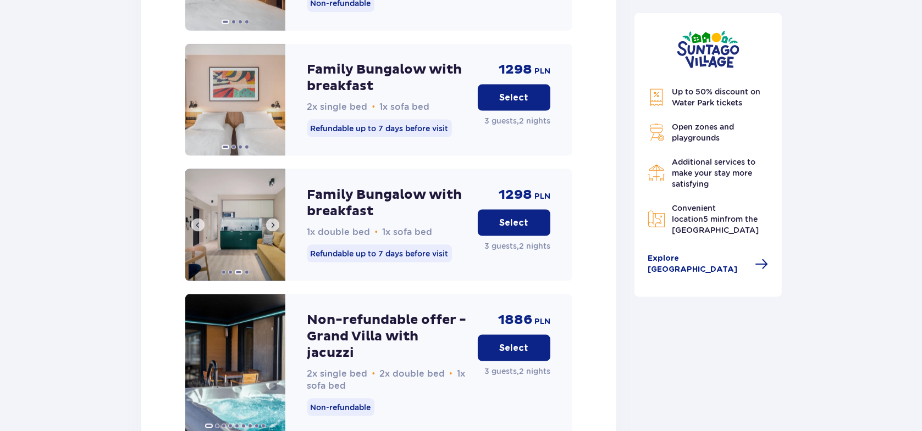
click at [271, 221] on button at bounding box center [272, 225] width 13 height 13
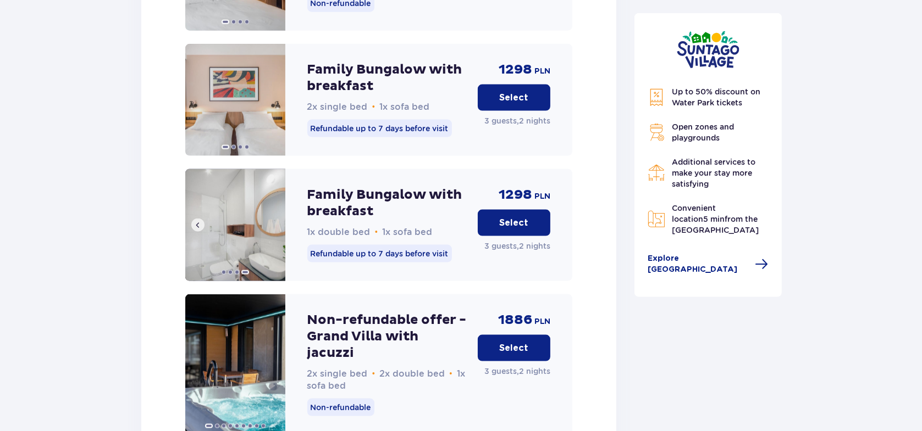
click at [271, 221] on img at bounding box center [235, 225] width 100 height 112
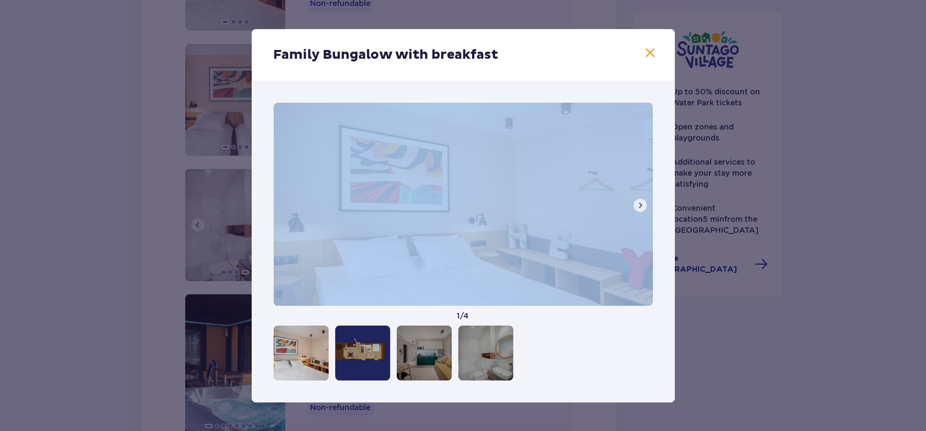
click at [271, 221] on div "1 / 4" at bounding box center [463, 242] width 423 height 322
click at [651, 54] on span at bounding box center [650, 53] width 13 height 13
